Goal: Task Accomplishment & Management: Manage account settings

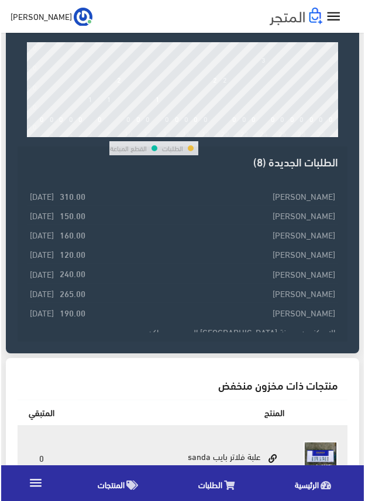
scroll to position [293, 0]
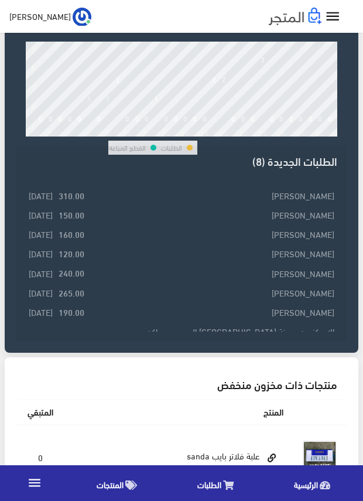
click at [33, 485] on icon "" at bounding box center [34, 482] width 15 height 15
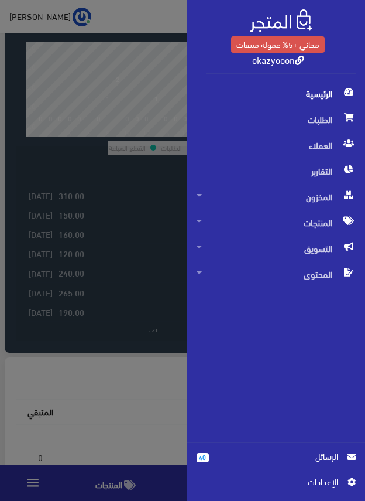
click at [316, 479] on span "اﻹعدادات" at bounding box center [272, 481] width 132 height 13
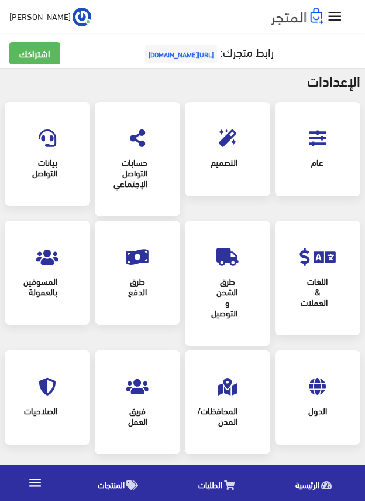
click at [317, 143] on icon at bounding box center [318, 138] width 18 height 18
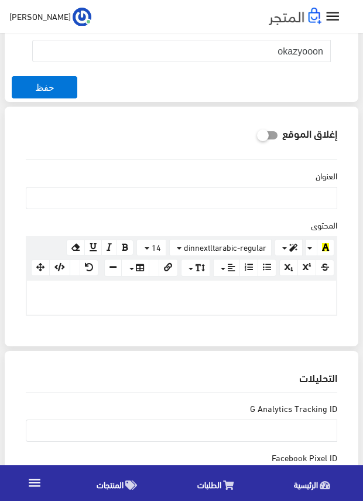
scroll to position [176, 0]
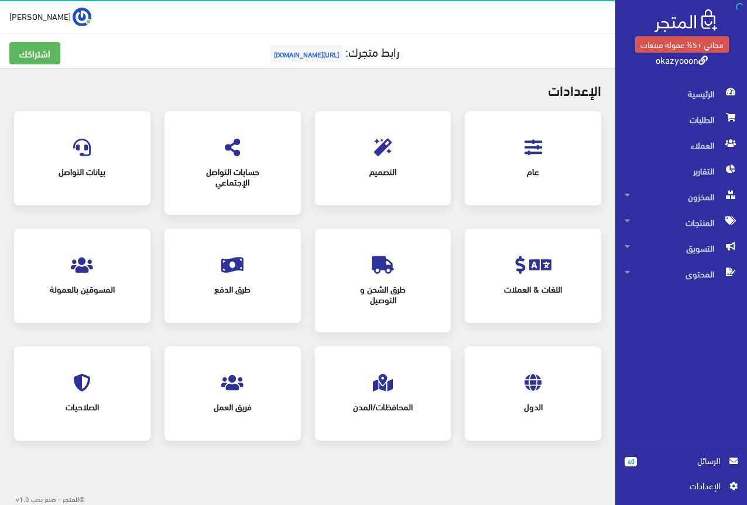
click at [545, 156] on div "عام" at bounding box center [533, 158] width 113 height 71
click at [533, 153] on icon at bounding box center [534, 148] width 18 height 18
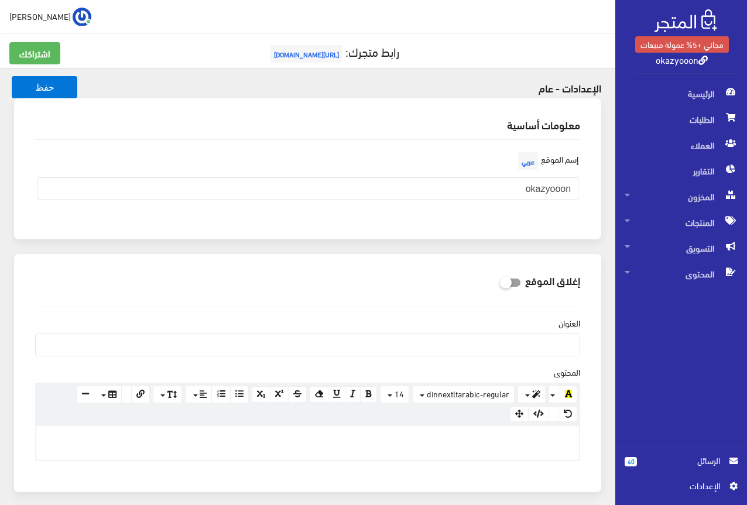
click at [13, 13] on span "[PERSON_NAME]" at bounding box center [39, 16] width 61 height 15
click at [19, 57] on div "اشتراكي تسجيل الخروج" at bounding box center [45, 53] width 94 height 52
click at [14, 20] on span "[PERSON_NAME]" at bounding box center [39, 16] width 61 height 15
click at [8, 74] on link "تسجيل الخروج" at bounding box center [44, 66] width 93 height 16
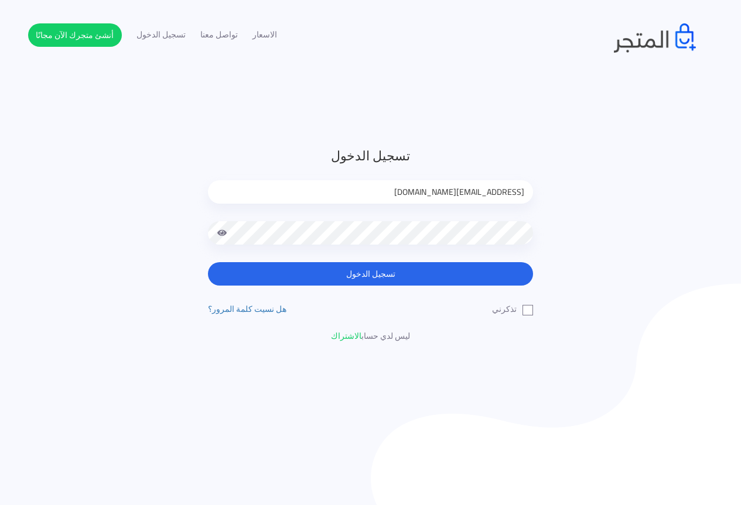
click at [482, 193] on input "[EMAIL_ADDRESS][DOMAIN_NAME]" at bounding box center [370, 191] width 325 height 23
type input "[EMAIL_ADDRESS][DOMAIN_NAME]"
click at [525, 309] on label "تذكرني" at bounding box center [512, 309] width 41 height 12
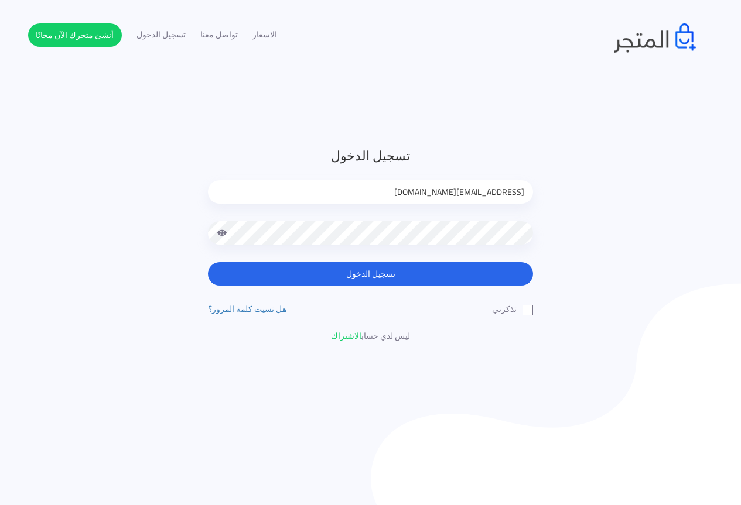
click at [525, 309] on input "تذكرني" at bounding box center [529, 307] width 8 height 8
checkbox input "true"
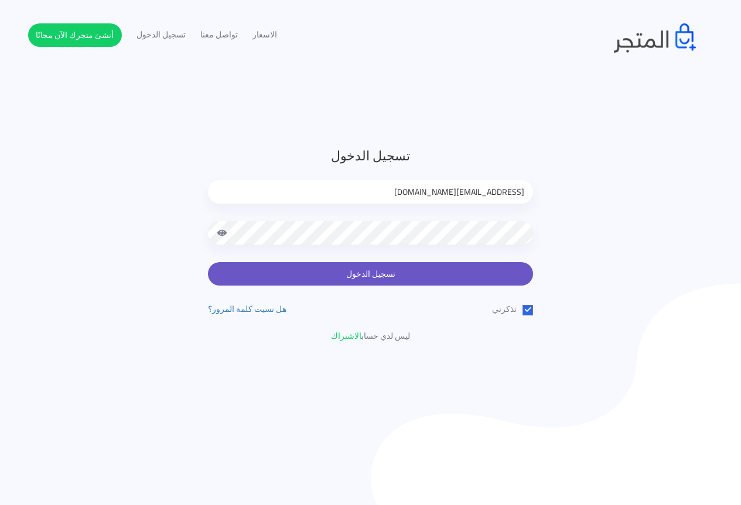
click at [466, 276] on button "تسجيل الدخول" at bounding box center [370, 273] width 325 height 23
